Goal: Use online tool/utility: Utilize a website feature to perform a specific function

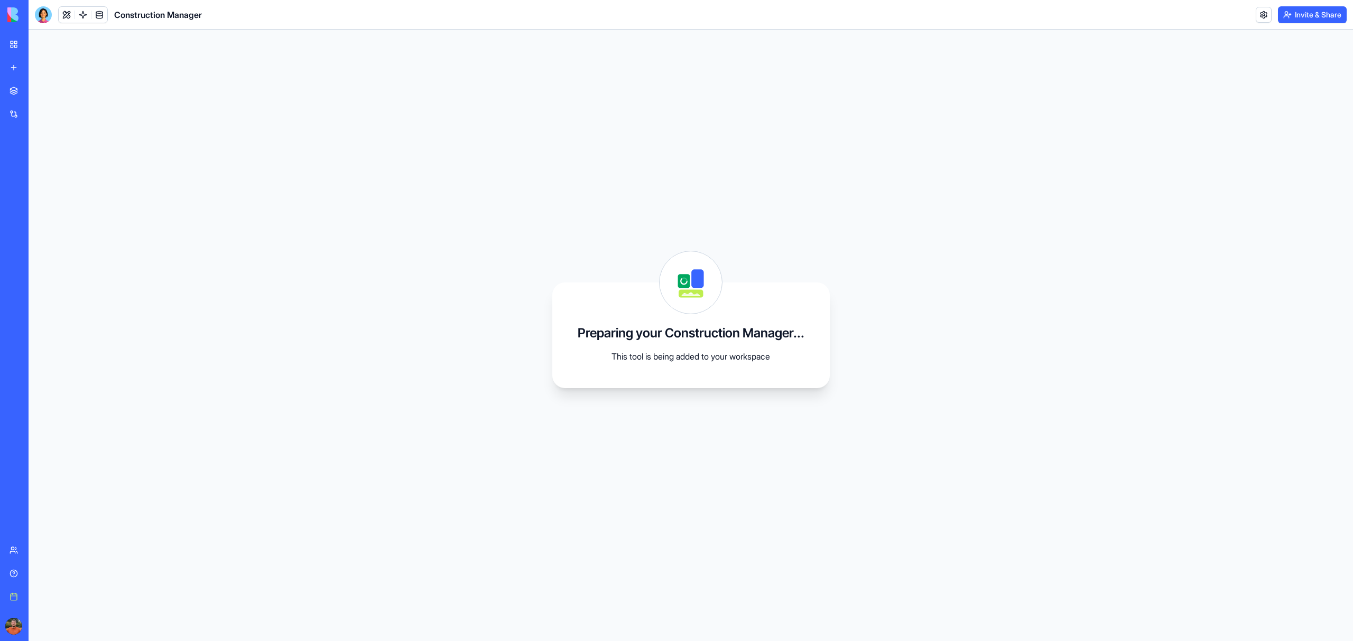
drag, startPoint x: 794, startPoint y: 397, endPoint x: 677, endPoint y: 341, distance: 129.5
click at [792, 397] on div "Preparing your Construction Manager... This tool is being added to your workspa…" at bounding box center [690, 336] width 311 height 612
click at [677, 341] on h3 "Preparing your Construction Manager..." at bounding box center [691, 333] width 227 height 17
click at [556, 285] on div "Preparing your Construction Manager... This tool is being added to your workspa…" at bounding box center [690, 336] width 277 height 106
click at [637, 301] on div "Preparing your Construction Manager... This tool is being added to your workspa…" at bounding box center [690, 336] width 277 height 106
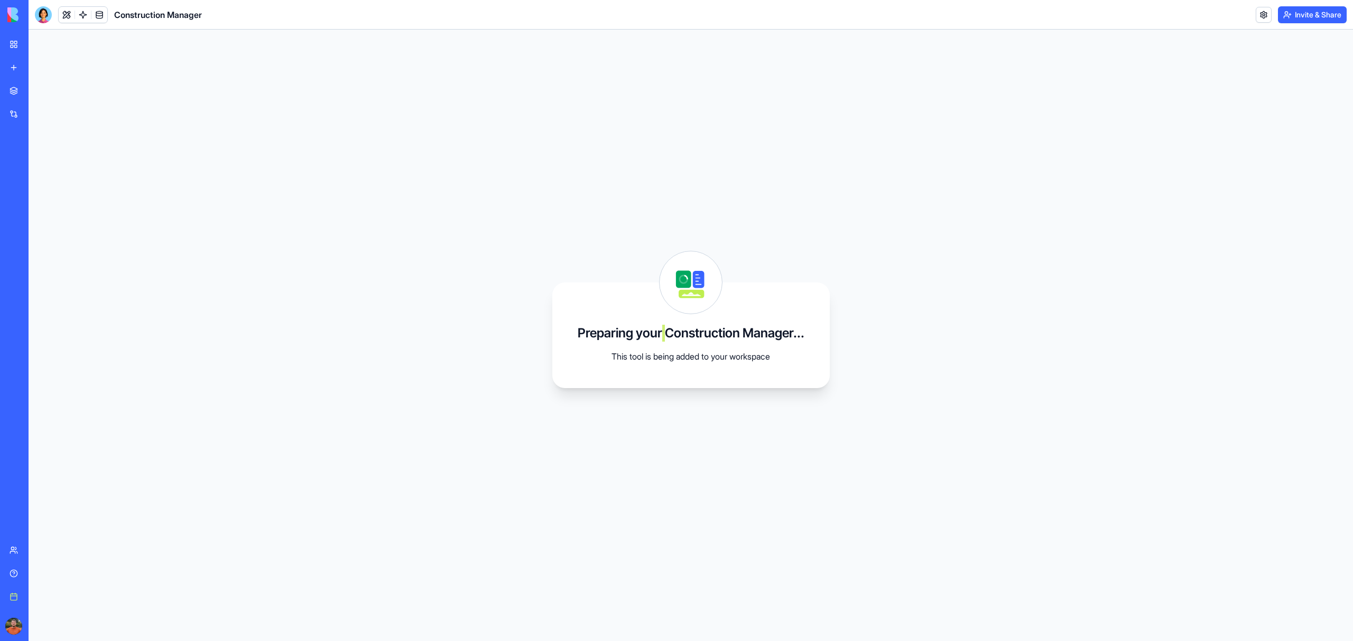
click at [663, 335] on h3 "Preparing your Construction Manager..." at bounding box center [691, 333] width 227 height 17
click at [668, 350] on div "Preparing your Construction Manager... This tool is being added to your workspa…" at bounding box center [690, 336] width 277 height 106
click at [662, 337] on div at bounding box center [662, 337] width 0 height 0
click at [668, 350] on div "Preparing your Construction Manager... This tool is being added to your workspa…" at bounding box center [690, 336] width 277 height 106
click at [776, 323] on div "Preparing your Construction Manager... This tool is being added to your workspa…" at bounding box center [690, 336] width 277 height 106
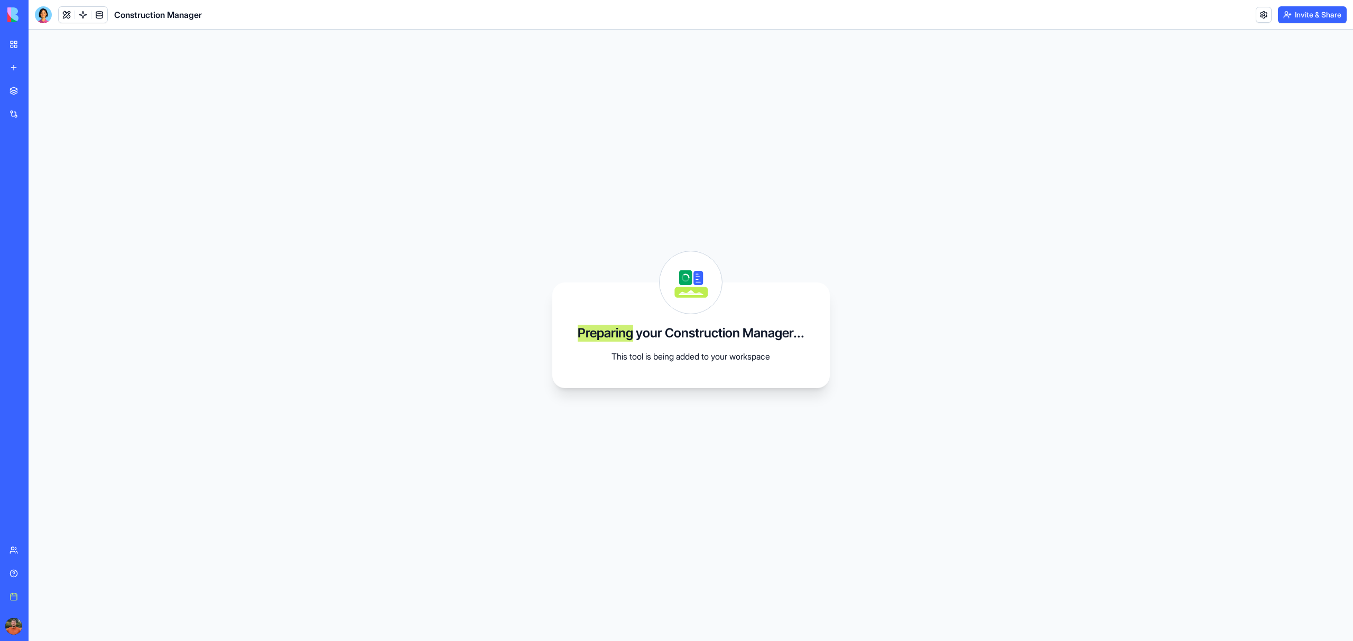
click at [776, 323] on div "Preparing your Construction Manager... This tool is being added to your workspa…" at bounding box center [690, 336] width 277 height 106
click at [744, 297] on div "Preparing your Construction Manager... This tool is being added to your workspa…" at bounding box center [690, 336] width 277 height 106
click at [721, 289] on icon at bounding box center [690, 283] width 62 height 62
click at [39, 46] on div "My workspace" at bounding box center [32, 44] width 14 height 11
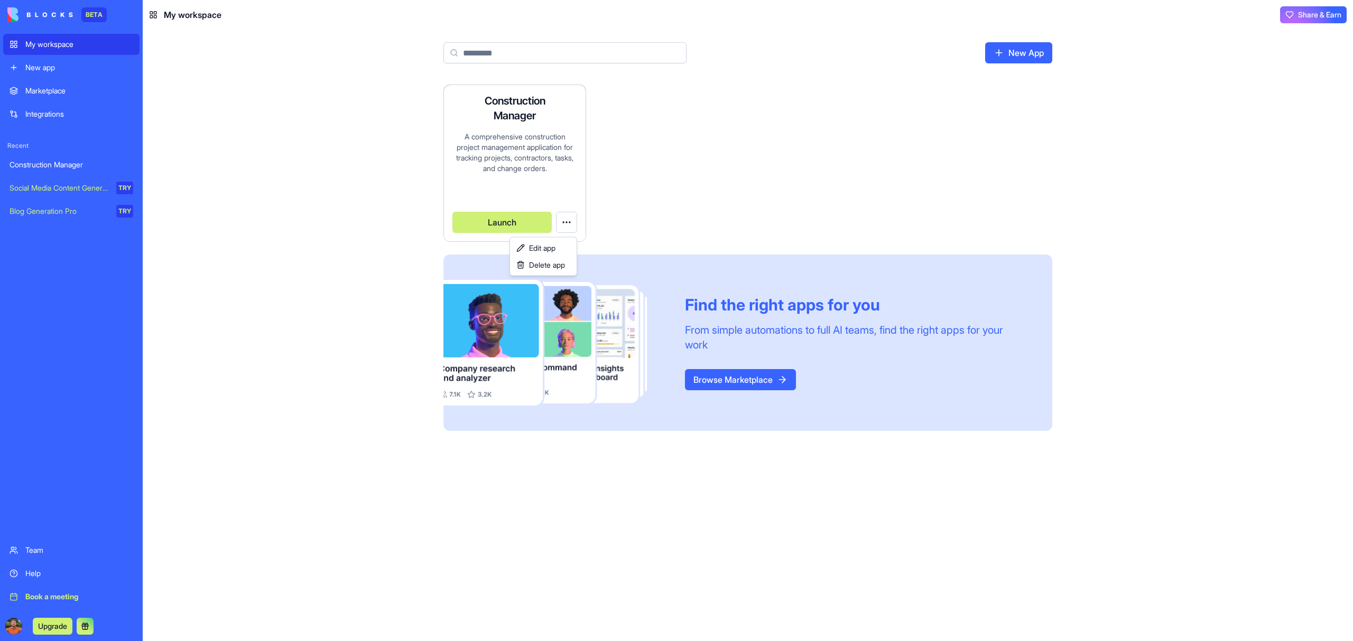
click at [570, 220] on html "BETA My workspace New app Marketplace Integrations Recent Construction Manager …" at bounding box center [676, 320] width 1353 height 641
click at [709, 211] on div "Construction Manager A comprehensive construction project management applicatio…" at bounding box center [747, 264] width 609 height 359
click at [502, 152] on div "A comprehensive construction project management application for tracking projec…" at bounding box center [514, 161] width 125 height 59
